Goal: Task Accomplishment & Management: Manage account settings

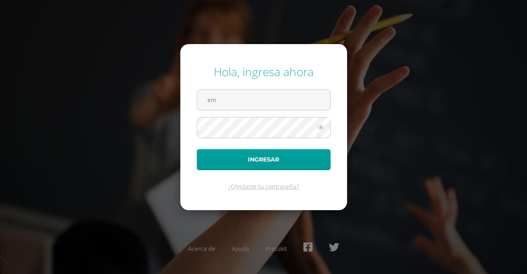
type input "e"
type input "[EMAIL_ADDRESS][DOMAIN_NAME]"
click at [320, 125] on icon at bounding box center [320, 127] width 11 height 10
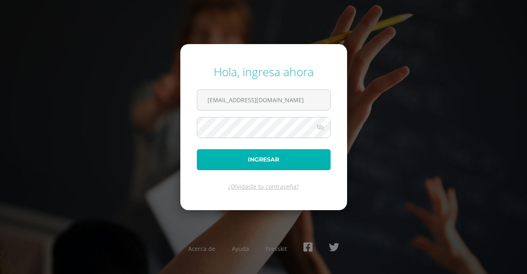
click at [253, 159] on button "Ingresar" at bounding box center [264, 159] width 134 height 21
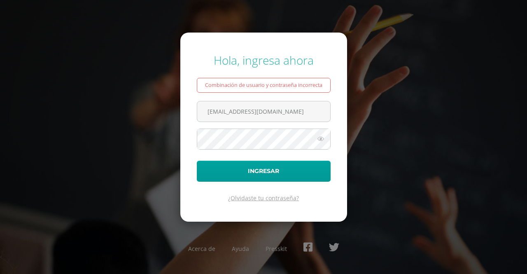
click at [250, 199] on link "¿Olvidaste tu contraseña?" at bounding box center [263, 198] width 71 height 8
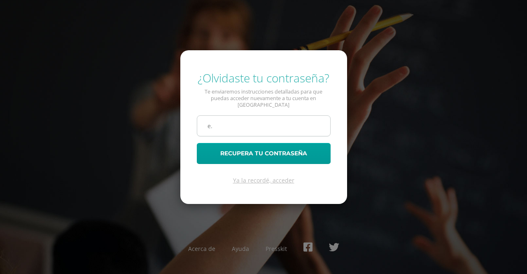
type input "e.hernandezdb25@gmail.com"
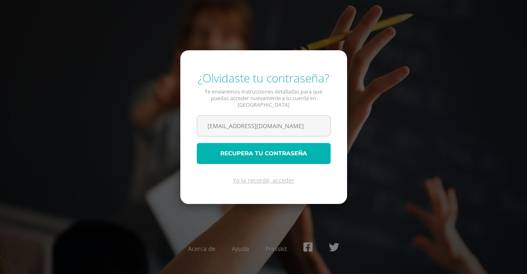
click at [288, 149] on button "Recupera tu contraseña" at bounding box center [264, 153] width 134 height 21
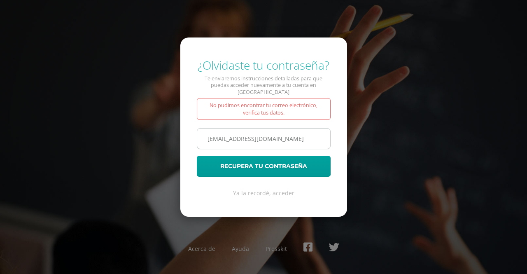
click at [290, 136] on input "[EMAIL_ADDRESS][DOMAIN_NAME]" at bounding box center [263, 138] width 133 height 20
type input "e"
click at [264, 134] on input "text" at bounding box center [263, 138] width 133 height 20
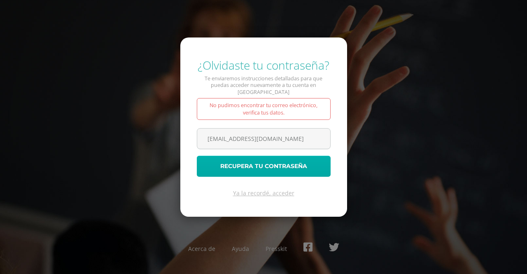
type input "[EMAIL_ADDRESS][DOMAIN_NAME]"
click at [277, 159] on button "Recupera tu contraseña" at bounding box center [264, 165] width 134 height 21
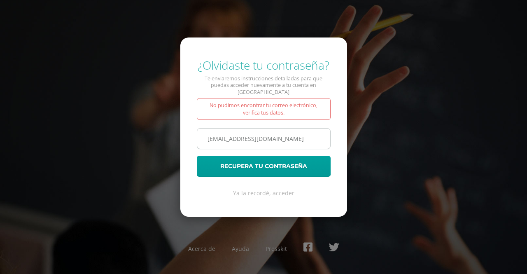
click at [295, 134] on input "[EMAIL_ADDRESS][DOMAIN_NAME]" at bounding box center [263, 138] width 133 height 20
